Goal: Navigation & Orientation: Understand site structure

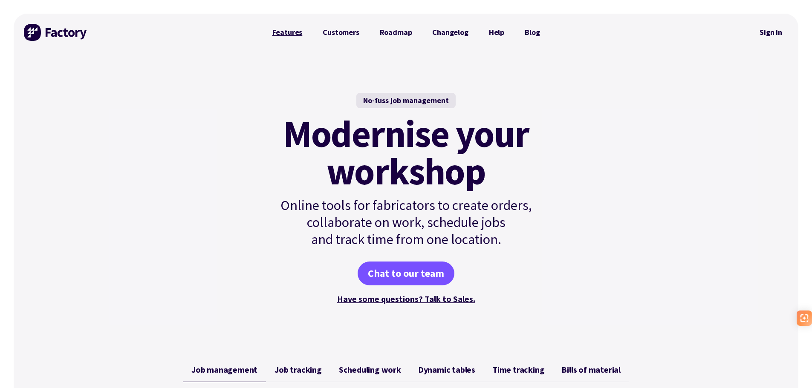
click at [285, 35] on link "Features" at bounding box center [287, 32] width 51 height 17
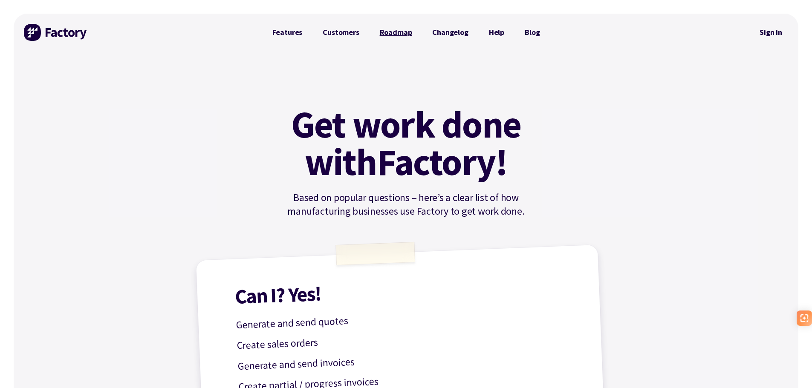
click at [396, 33] on link "Roadmap" at bounding box center [396, 32] width 53 height 17
